Goal: Task Accomplishment & Management: Complete application form

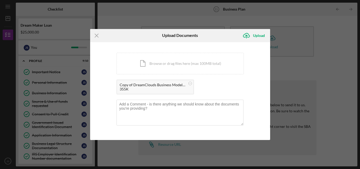
scroll to position [131, 0]
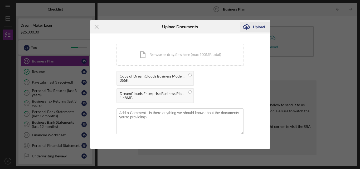
click at [257, 26] on div "Upload" at bounding box center [259, 27] width 12 height 11
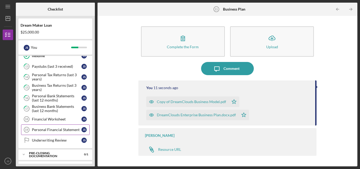
scroll to position [157, 0]
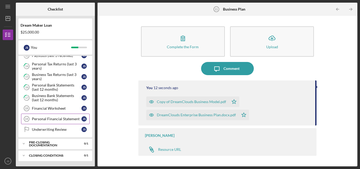
click at [49, 114] on link "Personal Financial Statement 19 Personal Financial Statement J S" at bounding box center [55, 118] width 68 height 11
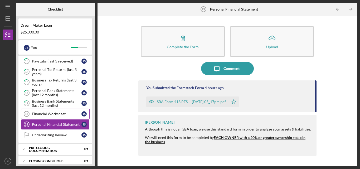
scroll to position [157, 0]
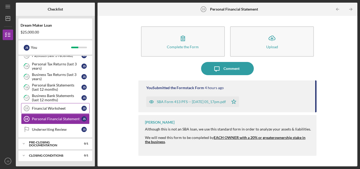
click at [52, 108] on div "Financial Worksheet" at bounding box center [56, 108] width 49 height 4
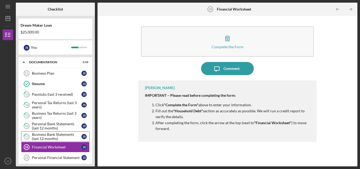
scroll to position [157, 0]
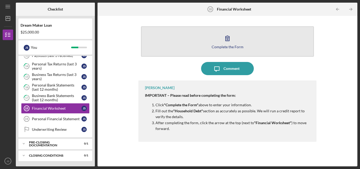
click at [194, 37] on button "Complete the Form Form" at bounding box center [227, 41] width 173 height 30
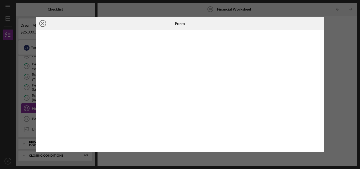
click at [41, 21] on circle at bounding box center [42, 23] width 6 height 6
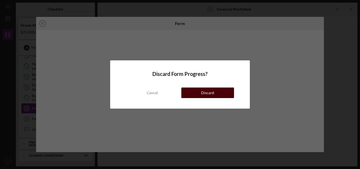
click at [210, 96] on div "Discard" at bounding box center [207, 92] width 13 height 11
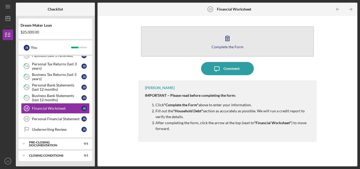
click at [198, 48] on button "Complete the Form Form" at bounding box center [227, 41] width 173 height 30
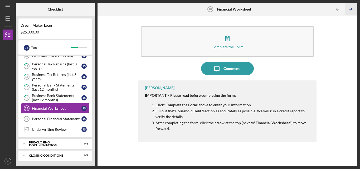
click at [351, 8] on polyline "button" at bounding box center [350, 9] width 1 height 2
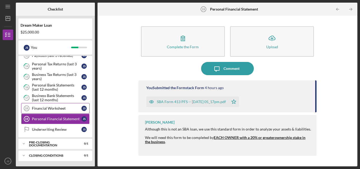
click at [46, 108] on div "Financial Worksheet" at bounding box center [56, 108] width 49 height 4
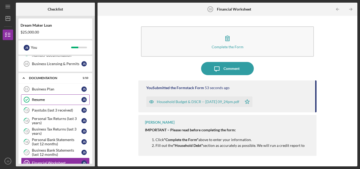
scroll to position [104, 0]
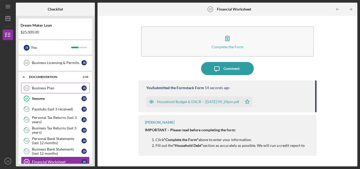
click at [54, 89] on div "Business Plan" at bounding box center [56, 88] width 49 height 4
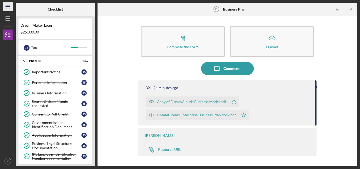
click at [10, 7] on icon "Icon/Menu" at bounding box center [8, 7] width 12 height 12
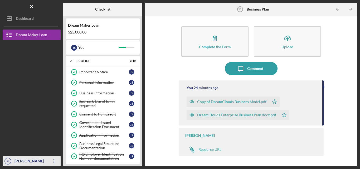
click at [53, 159] on icon "Icon/Overflow" at bounding box center [53, 160] width 13 height 13
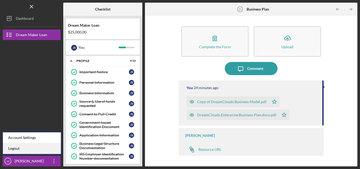
click at [28, 147] on link "Logout" at bounding box center [32, 148] width 58 height 11
